Goal: Transaction & Acquisition: Purchase product/service

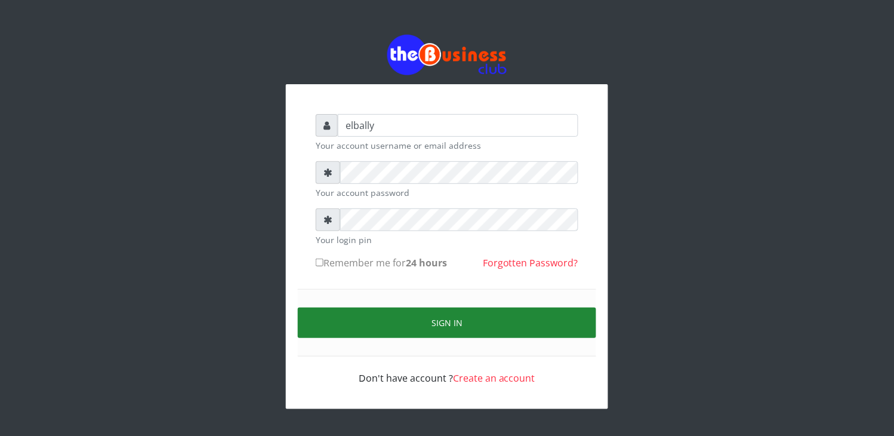
click at [421, 322] on button "Sign in" at bounding box center [447, 322] width 298 height 30
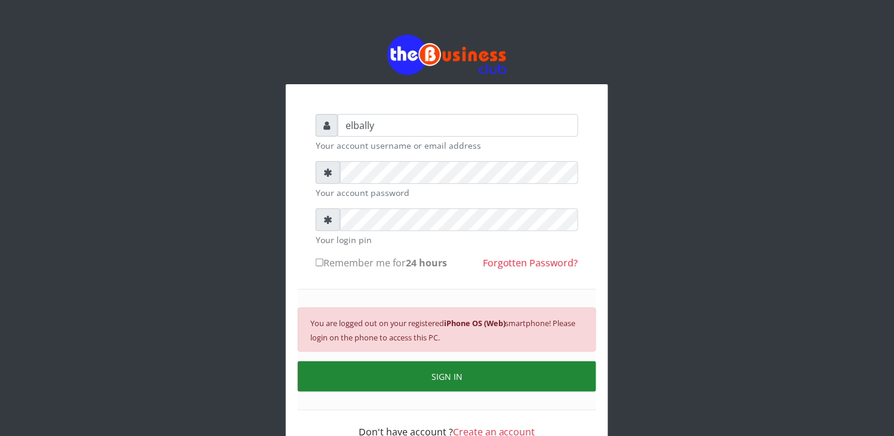
click at [455, 380] on button "SIGN IN" at bounding box center [447, 376] width 298 height 30
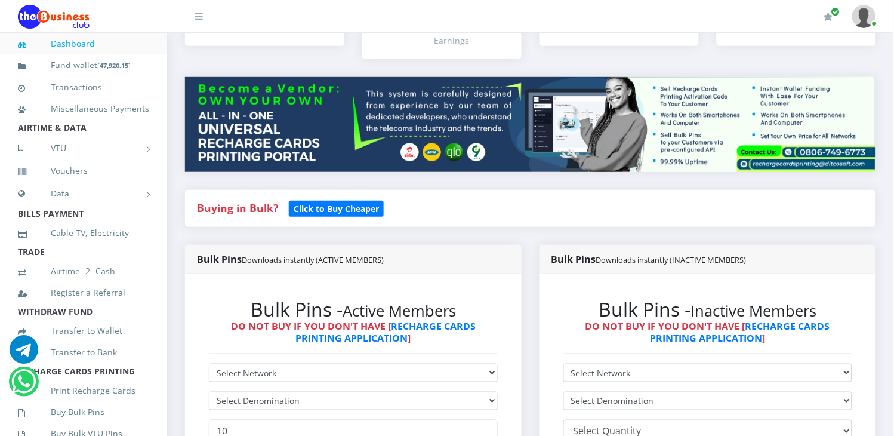
scroll to position [141, 0]
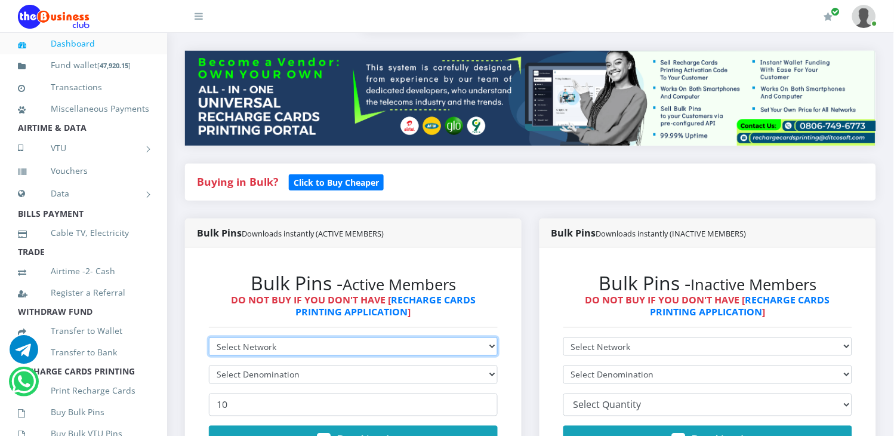
click at [338, 337] on select "Select Network MTN Globacom 9Mobile Airtel" at bounding box center [353, 346] width 289 height 19
select select "MTN"
click at [209, 337] on select "Select Network MTN Globacom 9Mobile Airtel" at bounding box center [353, 346] width 289 height 19
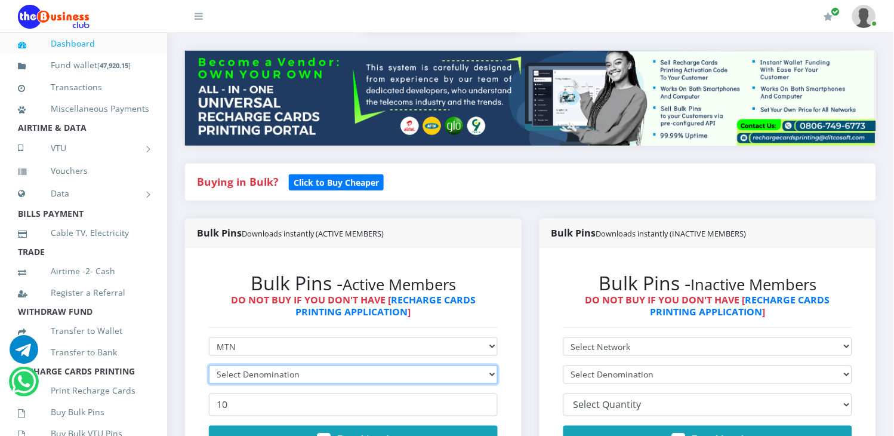
click at [301, 365] on select "Select Denomination" at bounding box center [353, 374] width 289 height 19
click at [315, 365] on select "Select Denomination" at bounding box center [353, 374] width 289 height 19
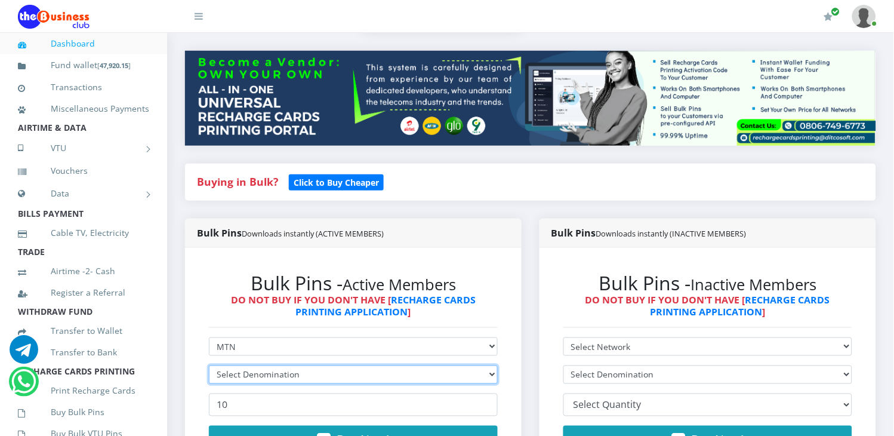
click at [315, 365] on select "Select Denomination" at bounding box center [353, 374] width 289 height 19
click at [316, 365] on select "Select Denomination" at bounding box center [353, 374] width 289 height 19
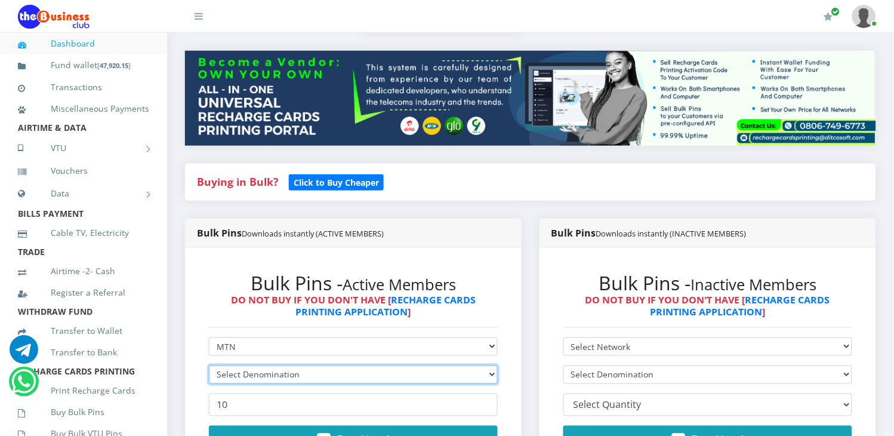
click at [316, 365] on select "Select Denomination" at bounding box center [353, 374] width 289 height 19
click at [373, 365] on select "Select Denomination MTN NGN100 - ₦96.98 MTN NGN200 - ₦193.96 MTN NGN400 - ₦387.…" at bounding box center [353, 374] width 289 height 19
select select "96.98-100"
click at [209, 365] on select "Select Denomination MTN NGN100 - ₦96.98 MTN NGN200 - ₦193.96 MTN NGN400 - ₦387.…" at bounding box center [353, 374] width 289 height 19
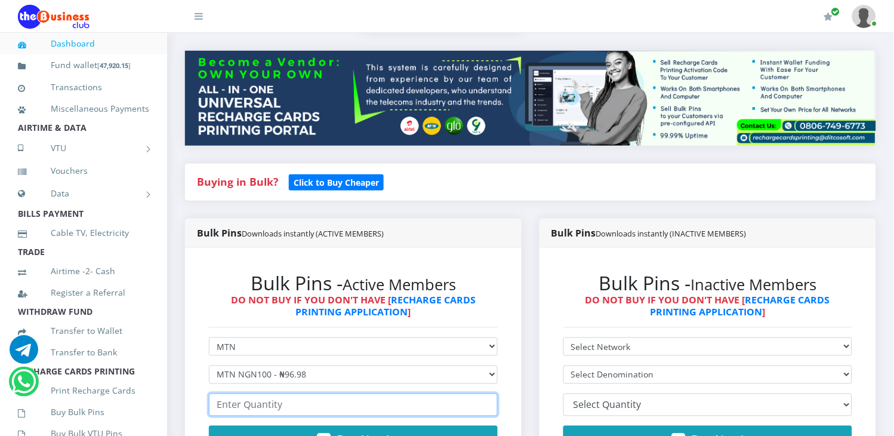
click at [275, 393] on input "number" at bounding box center [353, 404] width 289 height 23
click at [486, 393] on input "1" at bounding box center [353, 404] width 289 height 23
click at [486, 393] on input "2" at bounding box center [353, 404] width 289 height 23
click at [486, 393] on input "3" at bounding box center [353, 404] width 289 height 23
click at [486, 393] on input "4" at bounding box center [353, 404] width 289 height 23
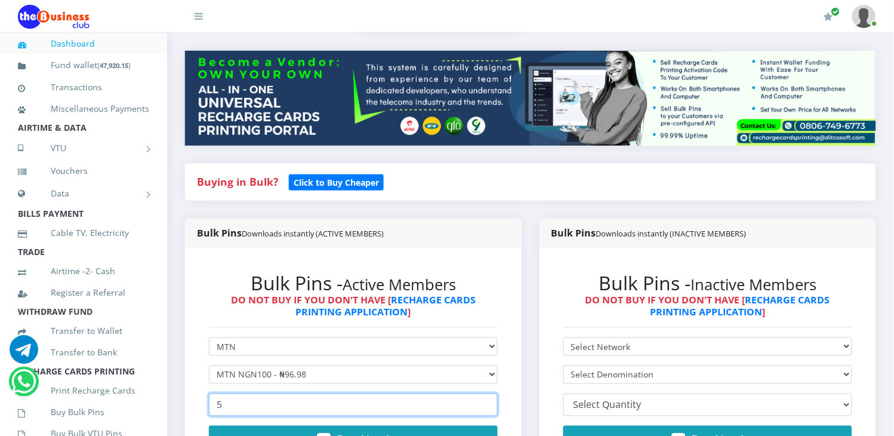
click at [486, 393] on input "5" at bounding box center [353, 404] width 289 height 23
click at [486, 393] on input "6" at bounding box center [353, 404] width 289 height 23
click at [486, 393] on input "7" at bounding box center [353, 404] width 289 height 23
click at [486, 393] on input "8" at bounding box center [353, 404] width 289 height 23
click at [486, 393] on input "9" at bounding box center [353, 404] width 289 height 23
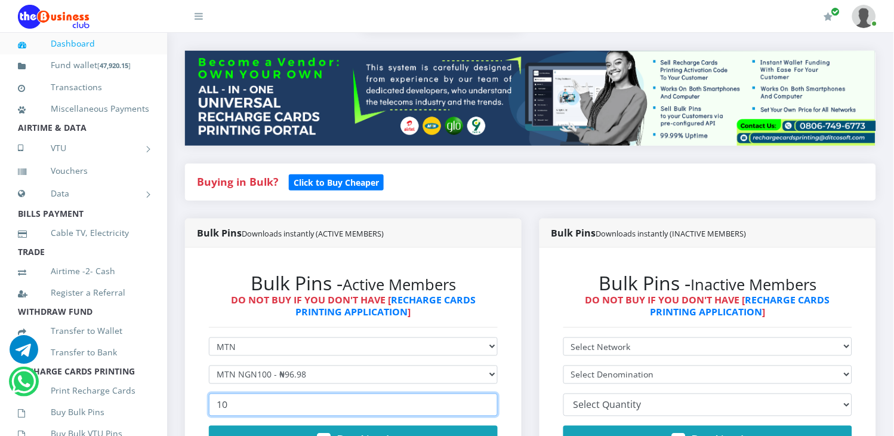
click at [486, 393] on input "10" at bounding box center [353, 404] width 289 height 23
click at [486, 393] on input "11" at bounding box center [353, 404] width 289 height 23
click at [486, 393] on input "12" at bounding box center [353, 404] width 289 height 23
click at [486, 393] on input "13" at bounding box center [353, 404] width 289 height 23
click at [486, 393] on input "14" at bounding box center [353, 404] width 289 height 23
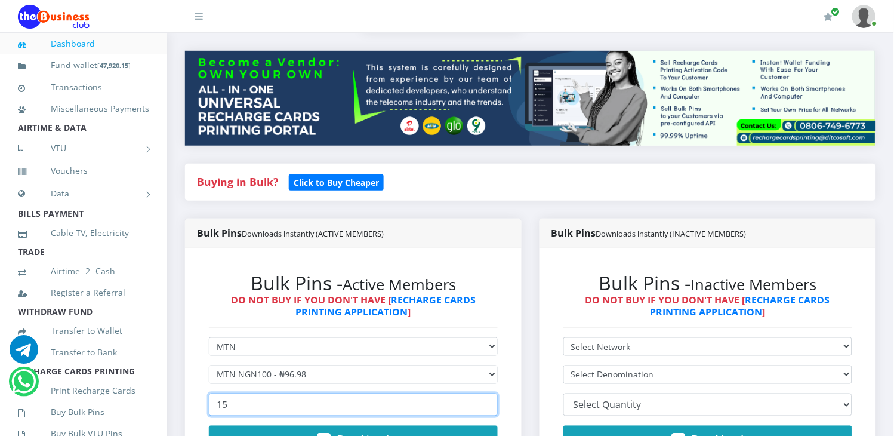
click at [485, 393] on input "15" at bounding box center [353, 404] width 289 height 23
click at [485, 393] on input "16" at bounding box center [353, 404] width 289 height 23
click at [485, 393] on input "17" at bounding box center [353, 404] width 289 height 23
click at [485, 393] on input "18" at bounding box center [353, 404] width 289 height 23
click at [485, 393] on input "19" at bounding box center [353, 404] width 289 height 23
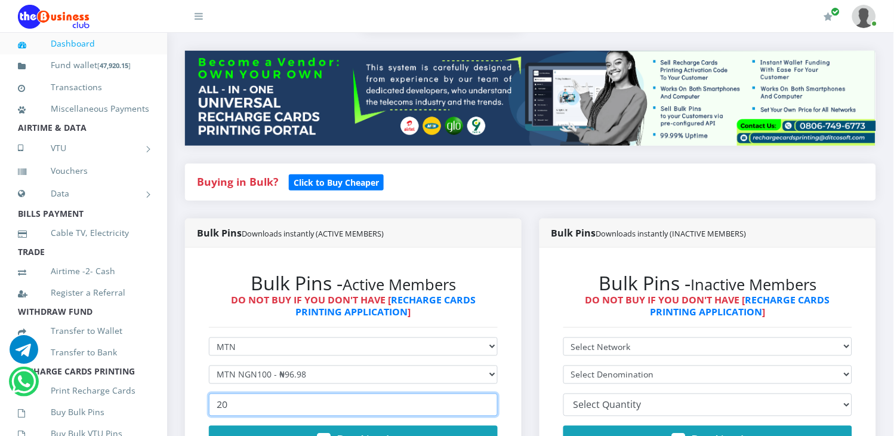
click at [485, 393] on input "20" at bounding box center [353, 404] width 289 height 23
click at [485, 393] on input "21" at bounding box center [353, 404] width 289 height 23
click at [485, 393] on input "22" at bounding box center [353, 404] width 289 height 23
click at [485, 393] on input "23" at bounding box center [353, 404] width 289 height 23
click at [485, 393] on input "24" at bounding box center [353, 404] width 289 height 23
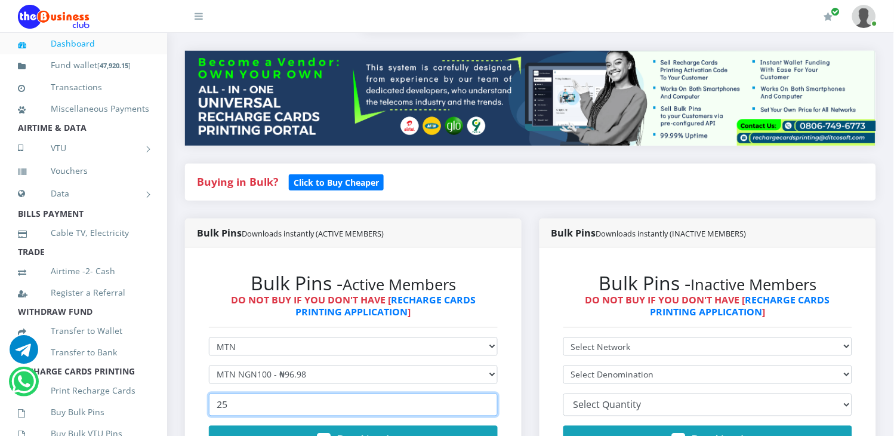
click at [485, 393] on input "25" at bounding box center [353, 404] width 289 height 23
click at [485, 393] on input "26" at bounding box center [353, 404] width 289 height 23
click at [485, 393] on input "27" at bounding box center [353, 404] width 289 height 23
click at [485, 393] on input "28" at bounding box center [353, 404] width 289 height 23
click at [484, 393] on input "29" at bounding box center [353, 404] width 289 height 23
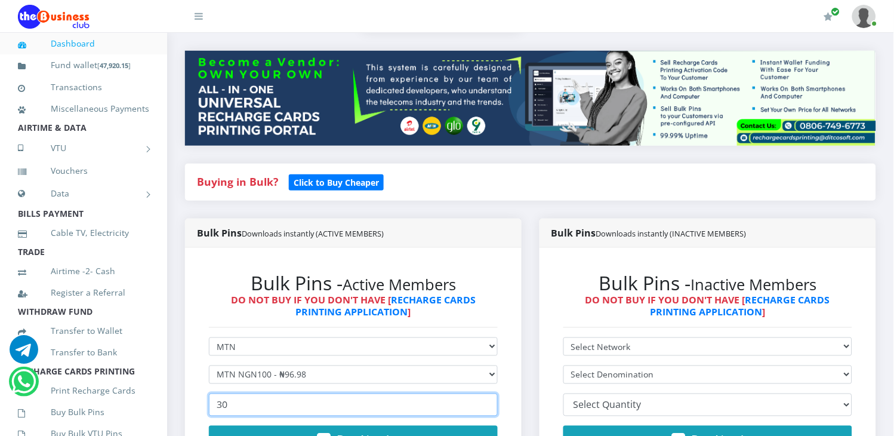
click at [484, 393] on input "30" at bounding box center [353, 404] width 289 height 23
click at [484, 393] on input "31" at bounding box center [353, 404] width 289 height 23
click at [484, 393] on input "32" at bounding box center [353, 404] width 289 height 23
click at [484, 393] on input "33" at bounding box center [353, 404] width 289 height 23
click at [484, 393] on input "34" at bounding box center [353, 404] width 289 height 23
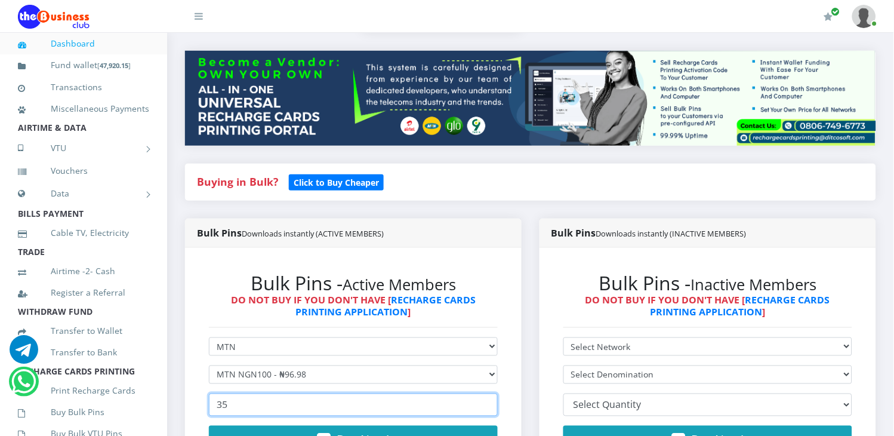
click at [484, 393] on input "35" at bounding box center [353, 404] width 289 height 23
click at [484, 393] on input "36" at bounding box center [353, 404] width 289 height 23
click at [484, 393] on input "37" at bounding box center [353, 404] width 289 height 23
click at [484, 393] on input "38" at bounding box center [353, 404] width 289 height 23
click at [484, 393] on input "39" at bounding box center [353, 404] width 289 height 23
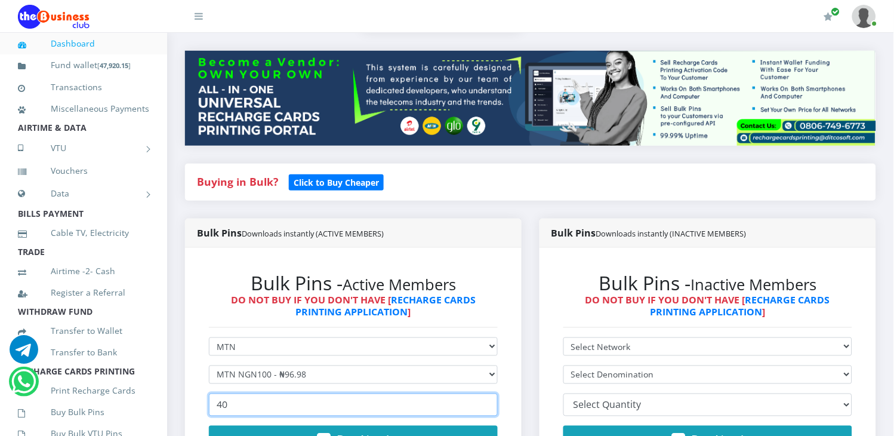
click at [484, 393] on input "40" at bounding box center [353, 404] width 289 height 23
click at [484, 393] on input "41" at bounding box center [353, 404] width 289 height 23
click at [485, 394] on input "40" at bounding box center [353, 404] width 289 height 23
click at [485, 393] on input "41" at bounding box center [353, 404] width 289 height 23
click at [485, 393] on input "42" at bounding box center [353, 404] width 289 height 23
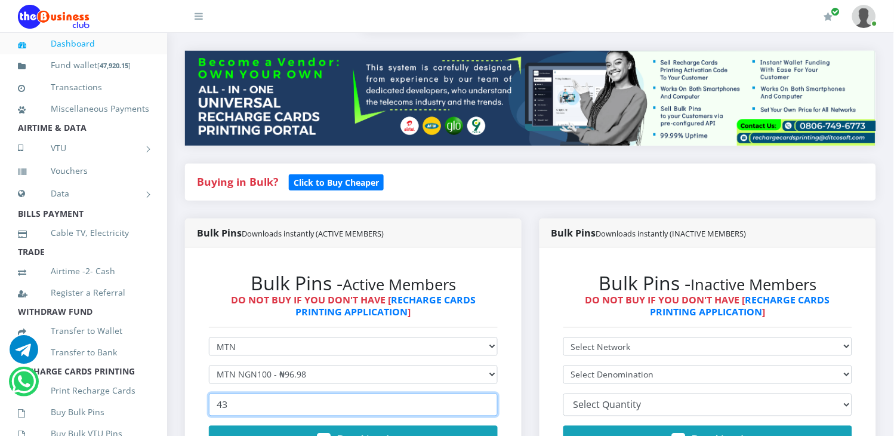
click at [485, 393] on input "43" at bounding box center [353, 404] width 289 height 23
click at [485, 393] on input "44" at bounding box center [353, 404] width 289 height 23
click at [485, 393] on input "45" at bounding box center [353, 404] width 289 height 23
click at [485, 393] on input "46" at bounding box center [353, 404] width 289 height 23
click at [485, 393] on input "47" at bounding box center [353, 404] width 289 height 23
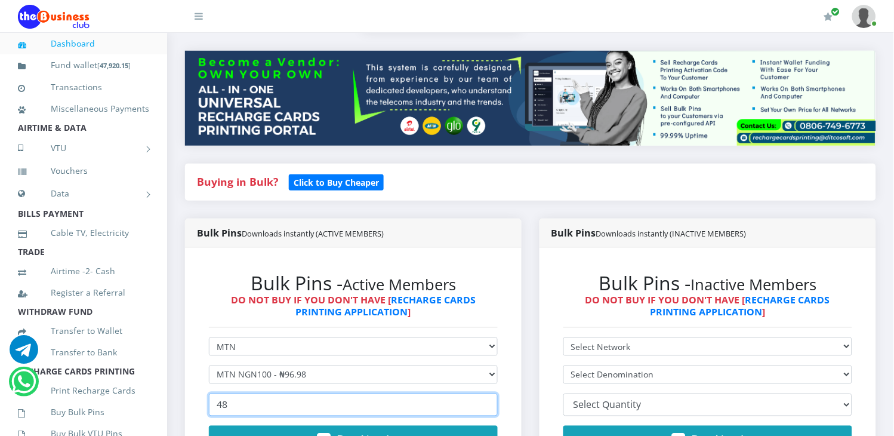
click at [485, 393] on input "48" at bounding box center [353, 404] width 289 height 23
click at [485, 393] on input "49" at bounding box center [353, 404] width 289 height 23
type input "50"
click at [485, 393] on input "50" at bounding box center [353, 404] width 289 height 23
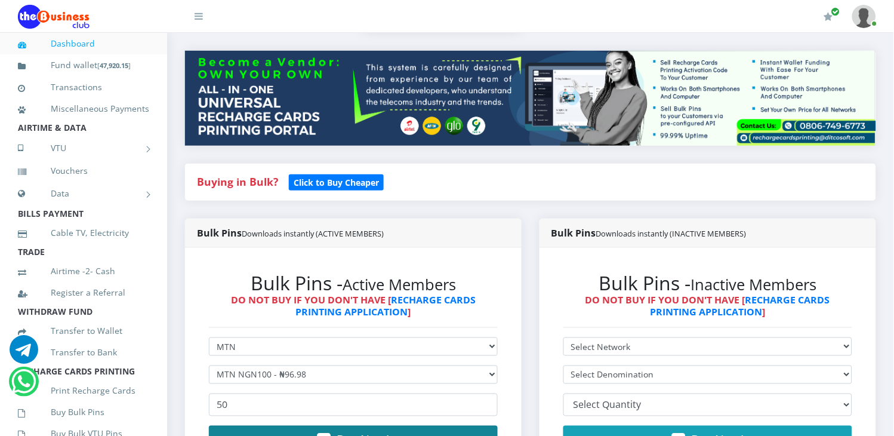
click at [376, 432] on span "Buy Now!" at bounding box center [363, 440] width 53 height 16
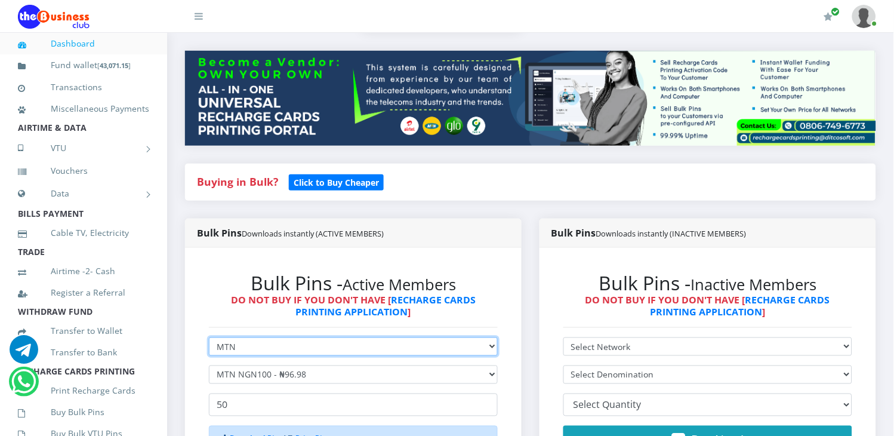
click at [379, 337] on select "Select Network MTN Globacom 9Mobile Airtel" at bounding box center [353, 346] width 289 height 19
select select "Glo"
click at [209, 337] on select "Select Network MTN Globacom 9Mobile Airtel" at bounding box center [353, 346] width 289 height 19
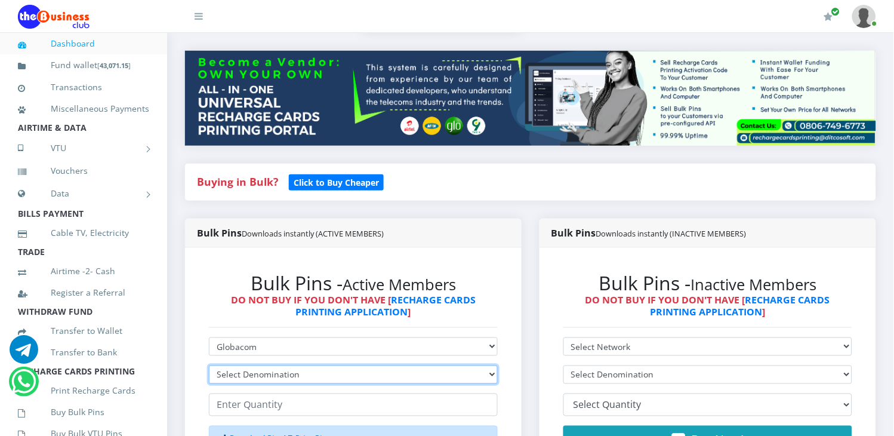
click at [354, 365] on select "Select Denomination Glo NGN100 - ₦96.50 Glo NGN200 - ₦193.00 Glo NGN500 - ₦482.…" at bounding box center [353, 374] width 289 height 19
select select "96.5-100"
click at [209, 365] on select "Select Denomination Glo NGN100 - ₦96.50 Glo NGN200 - ₦193.00 Glo NGN500 - ₦482.…" at bounding box center [353, 374] width 289 height 19
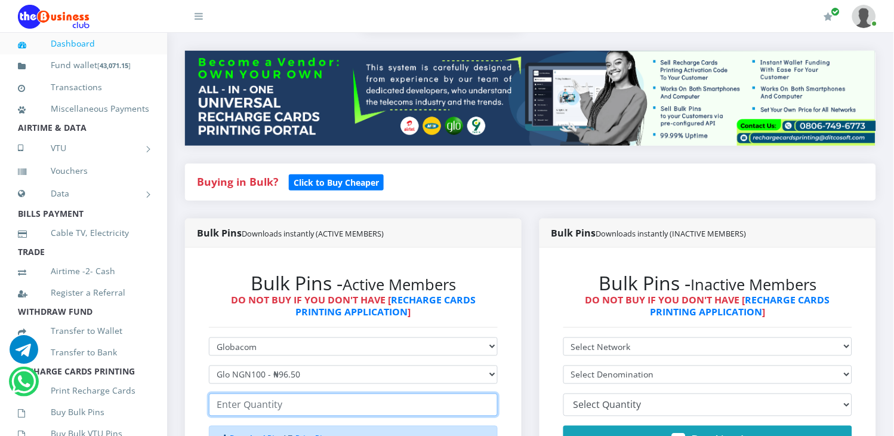
click at [315, 393] on input "number" at bounding box center [353, 404] width 289 height 23
click at [485, 393] on input "1" at bounding box center [353, 404] width 289 height 23
click at [485, 393] on input "35" at bounding box center [353, 404] width 289 height 23
click at [486, 393] on input "36" at bounding box center [353, 404] width 289 height 23
click at [486, 393] on input "37" at bounding box center [353, 404] width 289 height 23
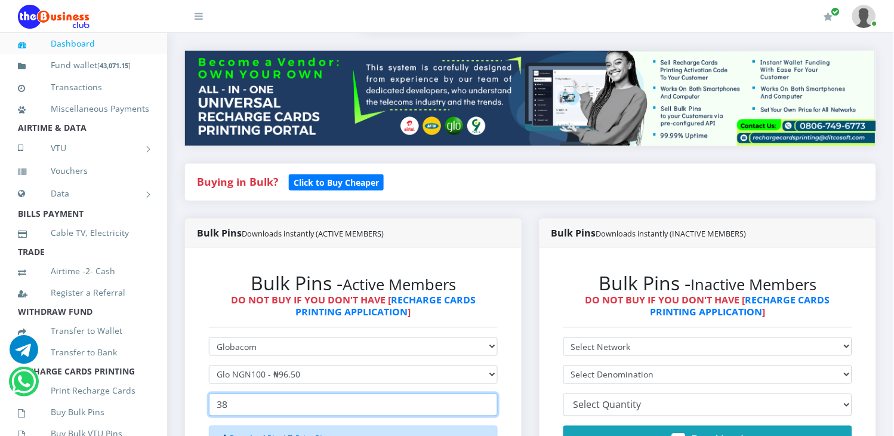
click at [486, 393] on input "38" at bounding box center [353, 404] width 289 height 23
click at [486, 393] on input "39" at bounding box center [353, 404] width 289 height 23
type input "40"
click at [486, 393] on input "40" at bounding box center [353, 404] width 289 height 23
click at [384, 426] on div "Download Pins | Print Pins" at bounding box center [353, 439] width 289 height 26
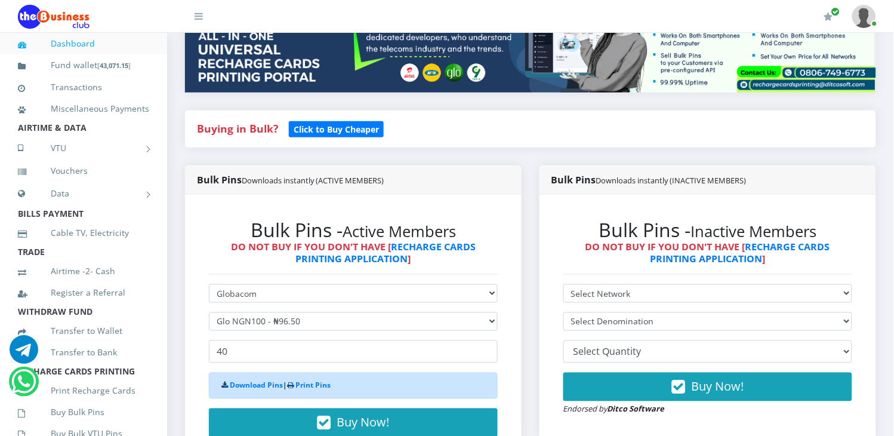
scroll to position [239, 0]
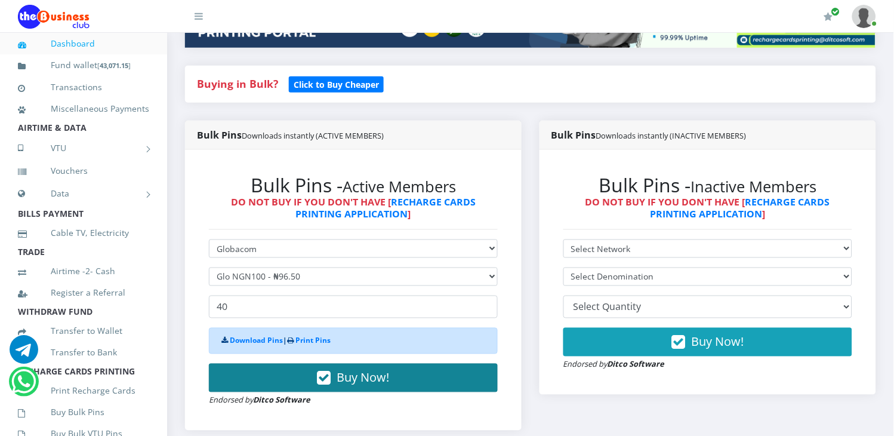
click at [341, 369] on span "Buy Now!" at bounding box center [363, 377] width 53 height 16
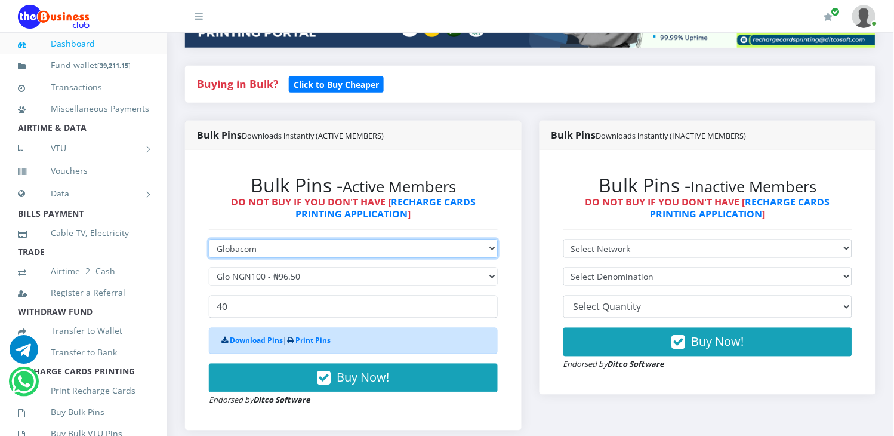
click at [344, 239] on select "Select Network MTN Globacom 9Mobile Airtel" at bounding box center [353, 248] width 289 height 19
select select "Airtel"
click at [209, 239] on select "Select Network MTN Globacom 9Mobile Airtel" at bounding box center [353, 248] width 289 height 19
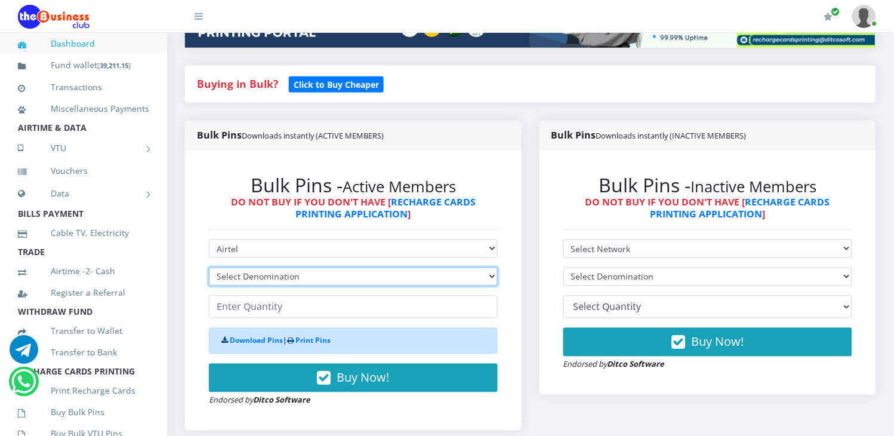
click at [375, 267] on select "Select Denomination Airtel NGN100 - ₦96.37 Airtel NGN200 - ₦192.74 Airtel NGN50…" at bounding box center [353, 276] width 289 height 19
select select "96.37-100"
click at [209, 267] on select "Select Denomination Airtel NGN100 - ₦96.37 Airtel NGN200 - ₦192.74 Airtel NGN50…" at bounding box center [353, 276] width 289 height 19
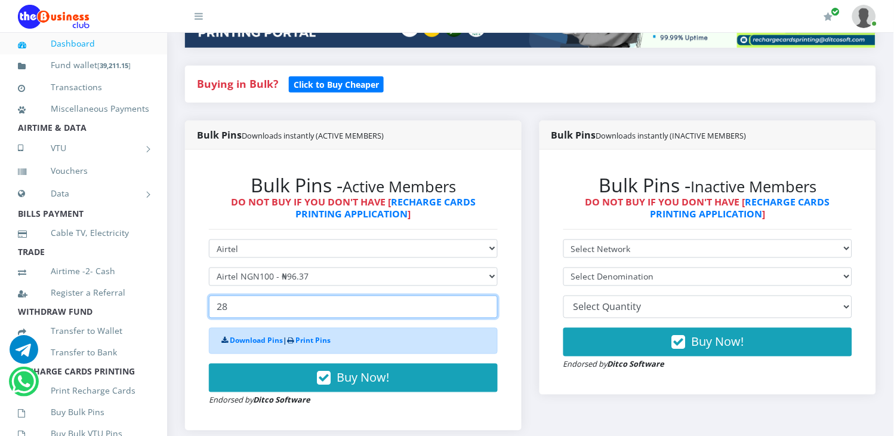
click at [485, 295] on input "28" at bounding box center [353, 306] width 289 height 23
click at [485, 295] on input "29" at bounding box center [353, 306] width 289 height 23
click at [485, 295] on input "30" at bounding box center [353, 306] width 289 height 23
click at [485, 295] on input "31" at bounding box center [353, 306] width 289 height 23
click at [485, 295] on input "32" at bounding box center [353, 306] width 289 height 23
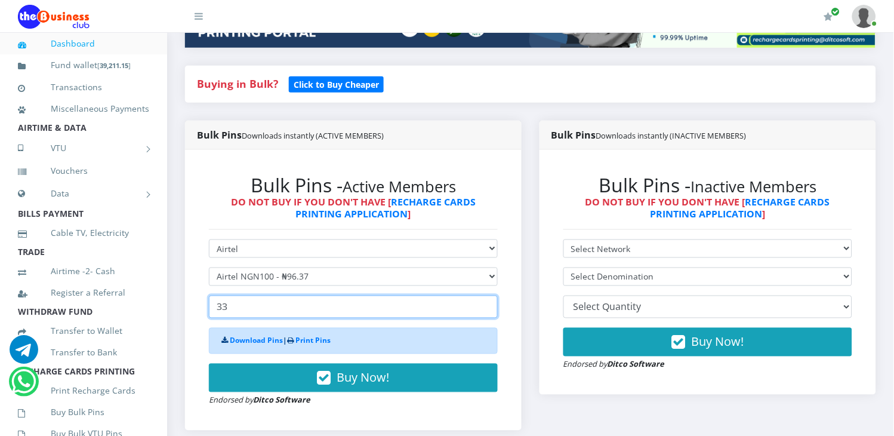
click at [485, 295] on input "33" at bounding box center [353, 306] width 289 height 23
click at [485, 295] on input "34" at bounding box center [353, 306] width 289 height 23
click at [485, 295] on input "35" at bounding box center [353, 306] width 289 height 23
click at [485, 295] on input "36" at bounding box center [353, 306] width 289 height 23
click at [485, 295] on input "37" at bounding box center [353, 306] width 289 height 23
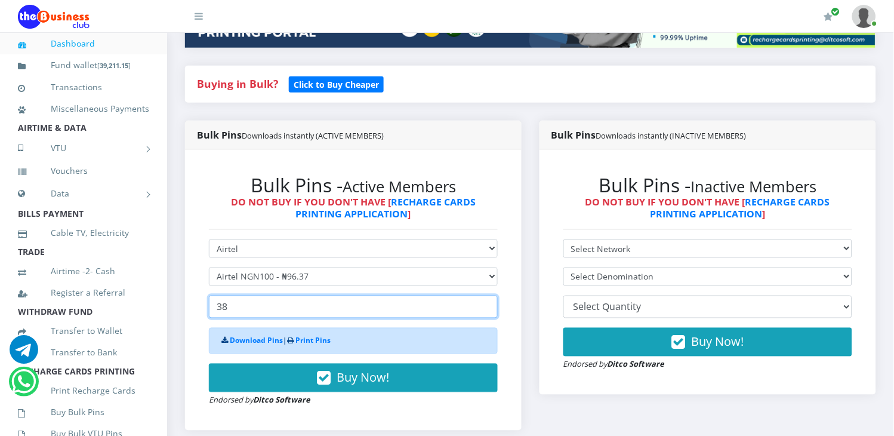
click at [485, 295] on input "38" at bounding box center [353, 306] width 289 height 23
click at [485, 295] on input "39" at bounding box center [353, 306] width 289 height 23
click at [485, 295] on input "40" at bounding box center [353, 306] width 289 height 23
click at [485, 295] on input "41" at bounding box center [353, 306] width 289 height 23
type input "40"
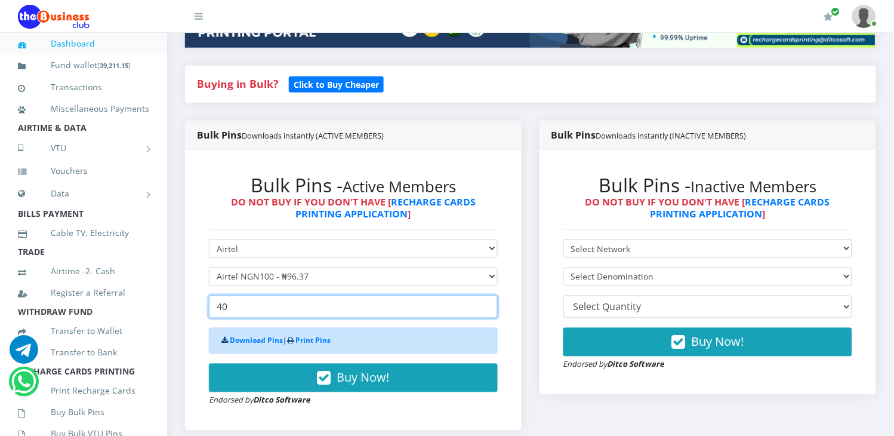
click at [485, 296] on input "40" at bounding box center [353, 306] width 289 height 23
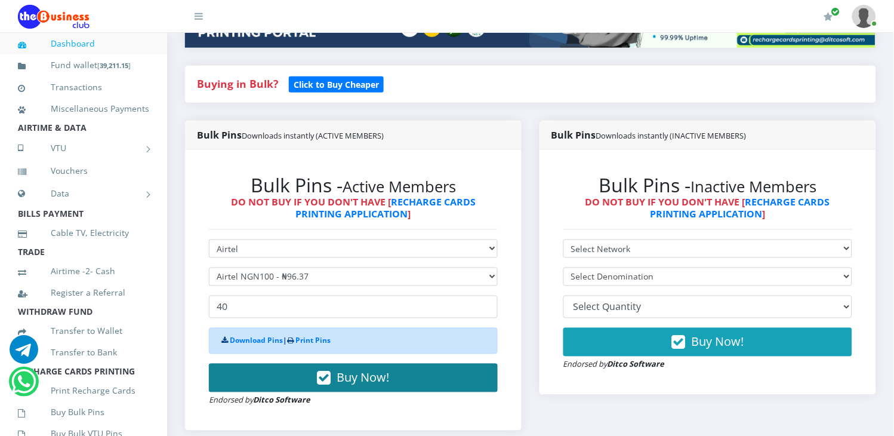
click at [377, 369] on span "Buy Now!" at bounding box center [363, 377] width 53 height 16
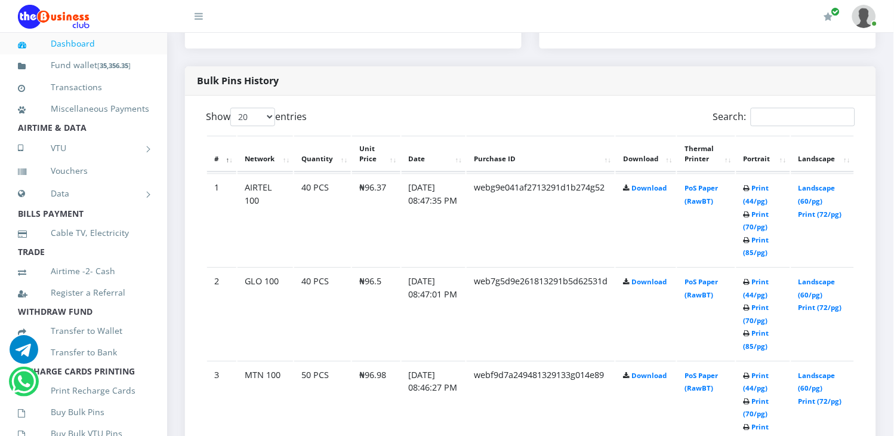
scroll to position [592, 0]
